Goal: Information Seeking & Learning: Find specific page/section

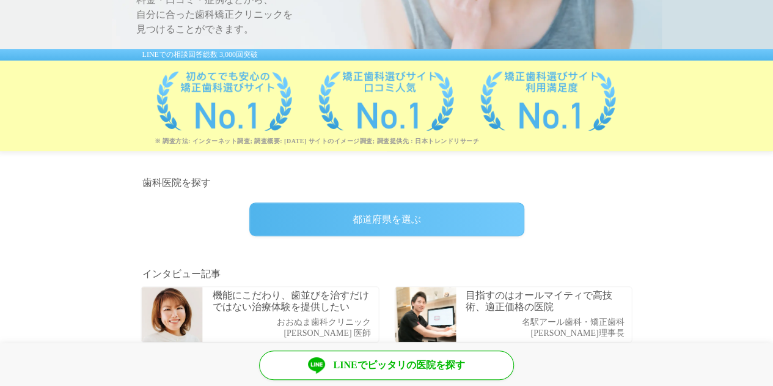
scroll to position [214, 0]
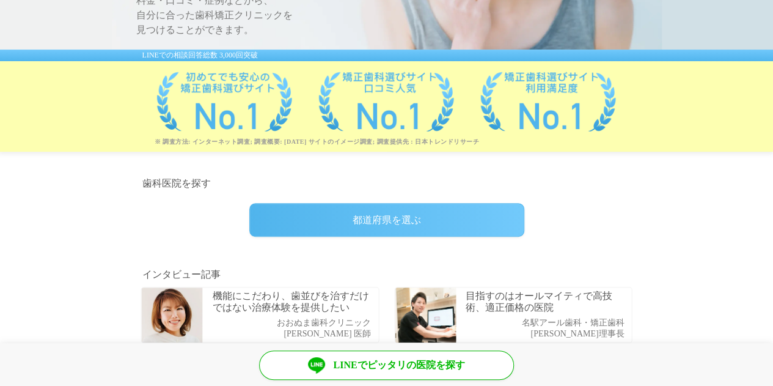
click at [352, 228] on div "都道府県を選ぶ" at bounding box center [386, 220] width 275 height 34
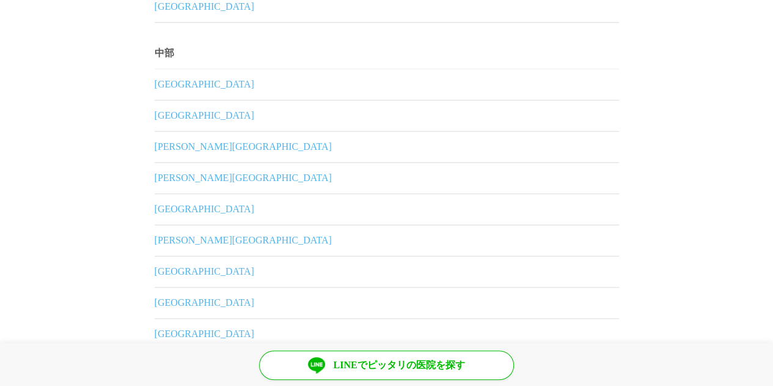
scroll to position [703, 0]
click at [180, 334] on link "愛知県" at bounding box center [387, 333] width 464 height 31
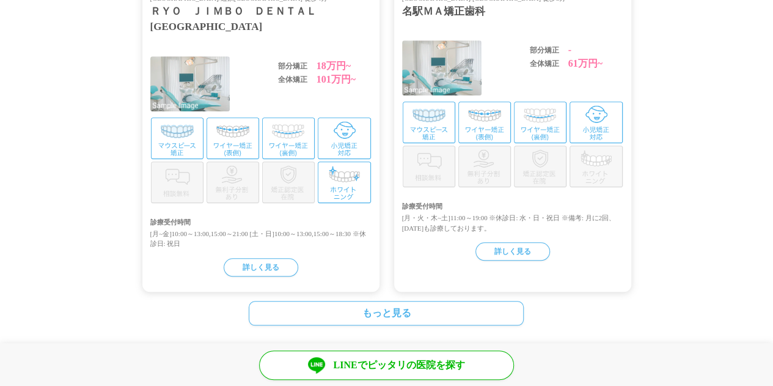
scroll to position [450, 0]
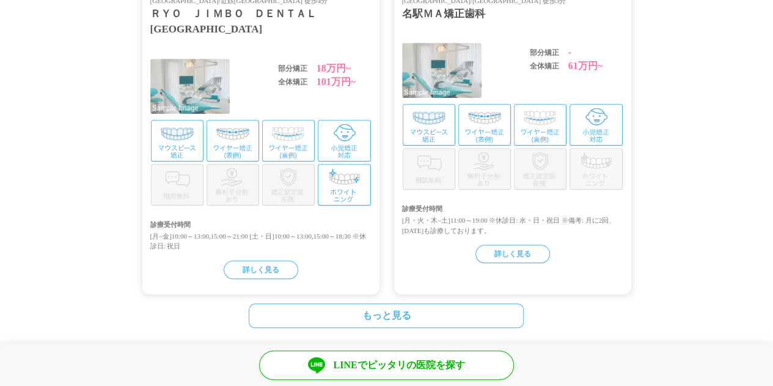
click at [387, 319] on link "もっと見る" at bounding box center [386, 315] width 275 height 24
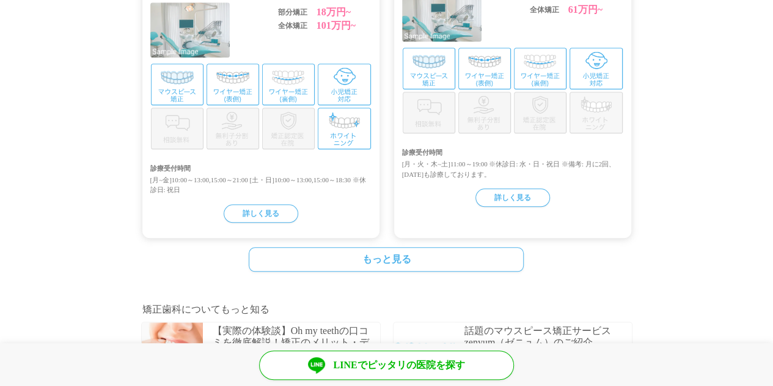
scroll to position [540, 0]
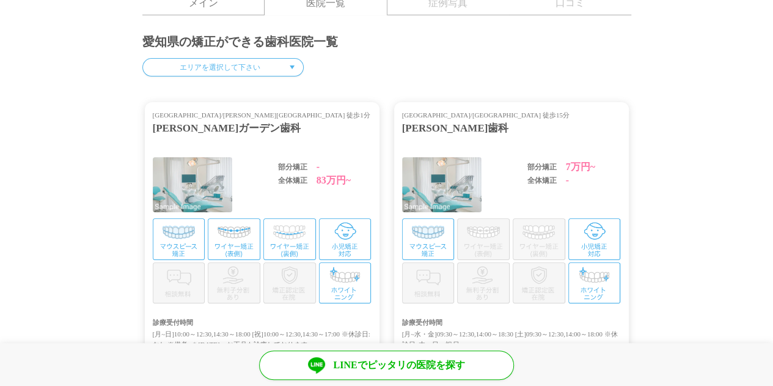
scroll to position [57, 0]
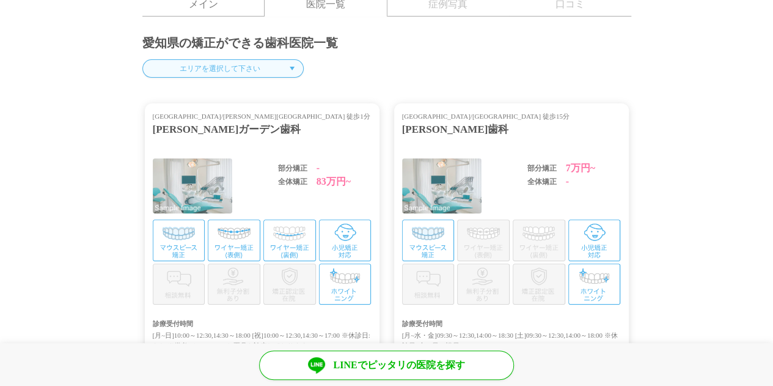
click at [204, 68] on select "エリアを選択して下さい 名古屋市 豊橋市 岡崎市 一宮市 瀬戸市 半田市 春日井市 豊川市 津島市 碧南市 刈谷市 豊田市 安城市 西尾市 蒲郡市 犬山市 常…" at bounding box center [222, 68] width 161 height 18
select select "/cities/231002/clinics"
click at [142, 59] on select "エリアを選択して下さい 名古屋市 豊橋市 岡崎市 一宮市 瀬戸市 半田市 春日井市 豊川市 津島市 碧南市 刈谷市 豊田市 安城市 西尾市 蒲郡市 犬山市 常…" at bounding box center [222, 68] width 161 height 18
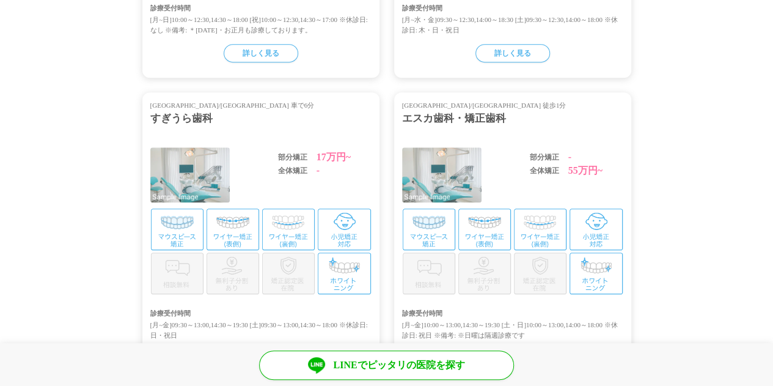
scroll to position [308, 0]
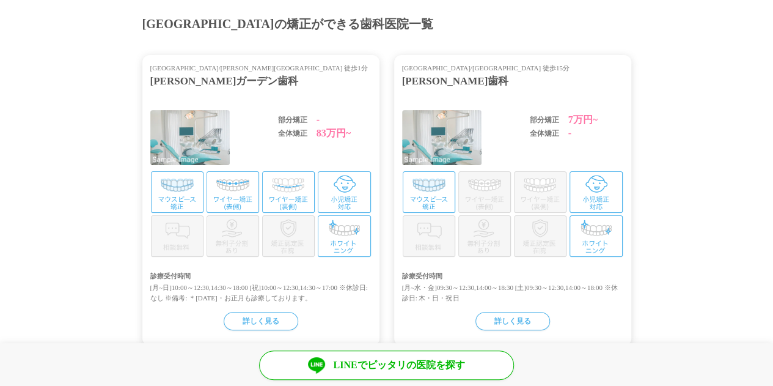
scroll to position [45, 0]
click at [255, 328] on div "詳しく見る" at bounding box center [261, 321] width 75 height 18
